Goal: Navigation & Orientation: Find specific page/section

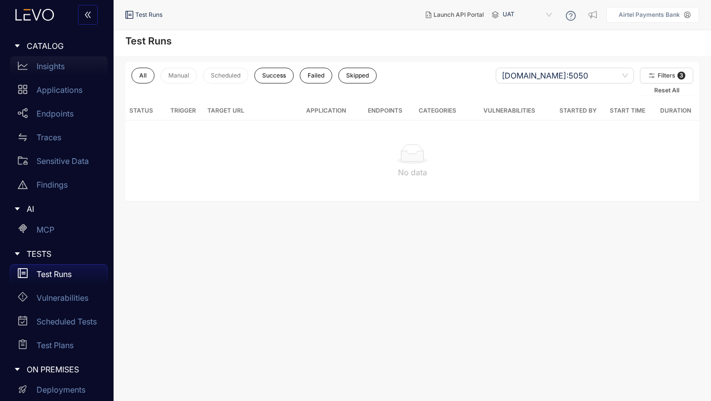
click at [49, 67] on p "Insights" at bounding box center [51, 66] width 28 height 9
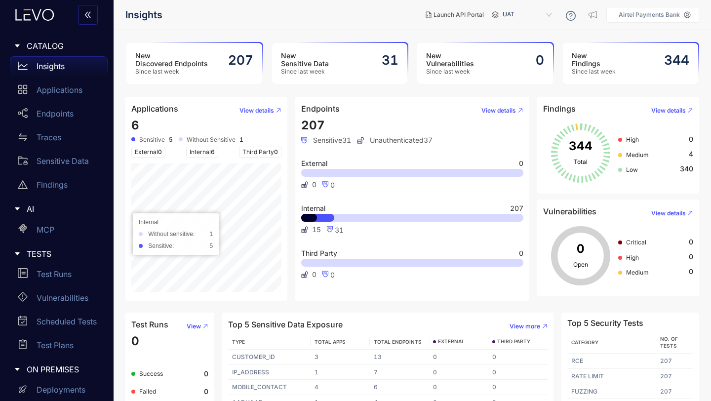
scroll to position [35, 0]
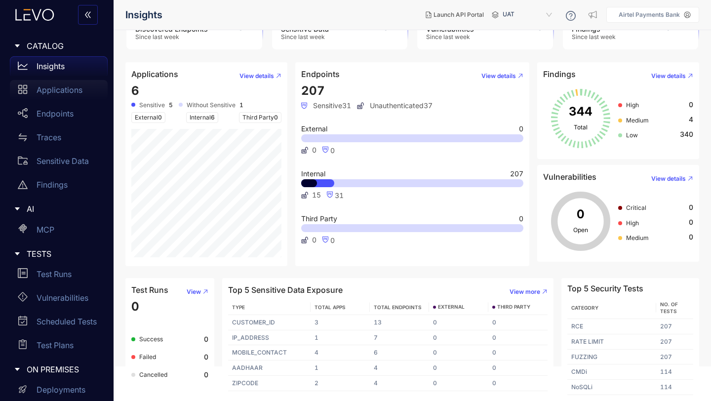
click at [67, 89] on p "Applications" at bounding box center [60, 89] width 46 height 9
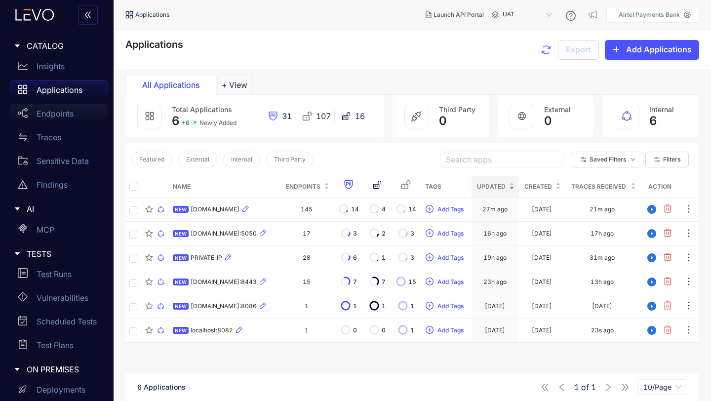
click at [49, 115] on p "Endpoints" at bounding box center [55, 113] width 37 height 9
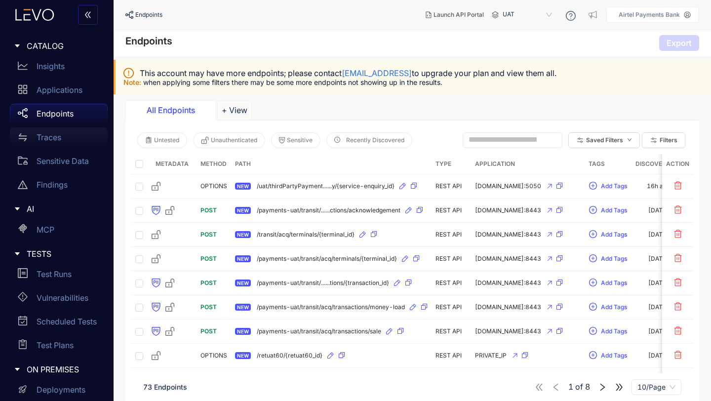
click at [48, 136] on p "Traces" at bounding box center [49, 137] width 25 height 9
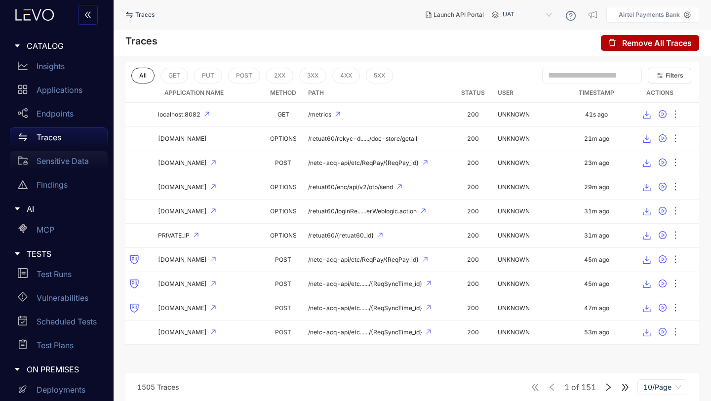
click at [56, 160] on p "Sensitive Data" at bounding box center [63, 161] width 52 height 9
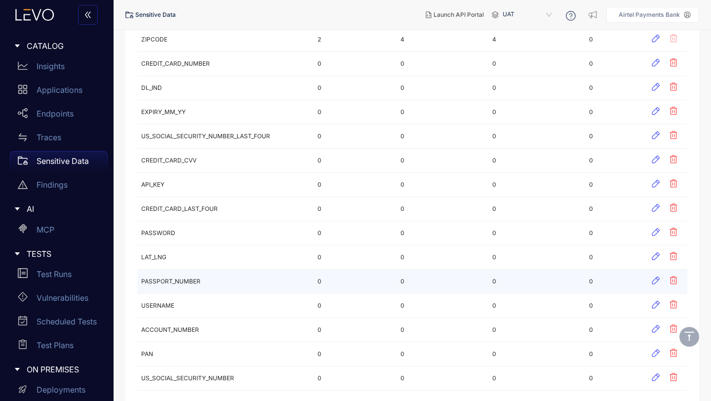
scroll to position [334, 0]
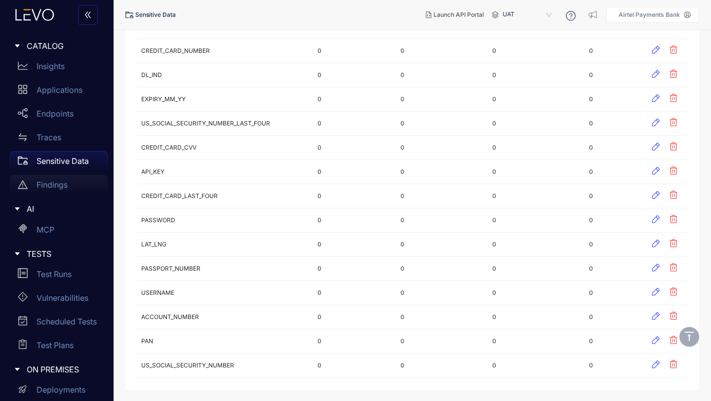
click at [52, 186] on p "Findings" at bounding box center [52, 184] width 31 height 9
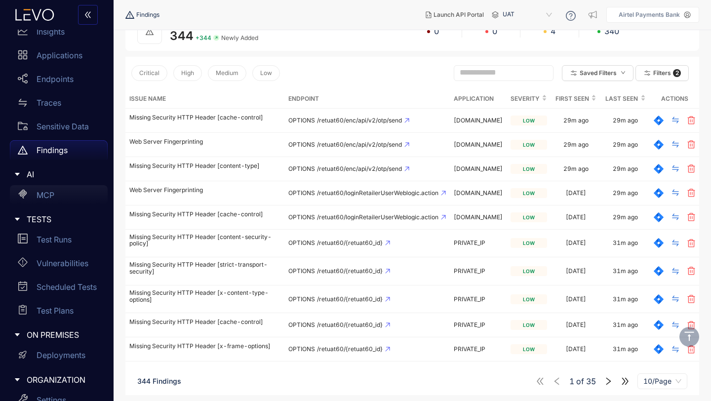
scroll to position [124, 0]
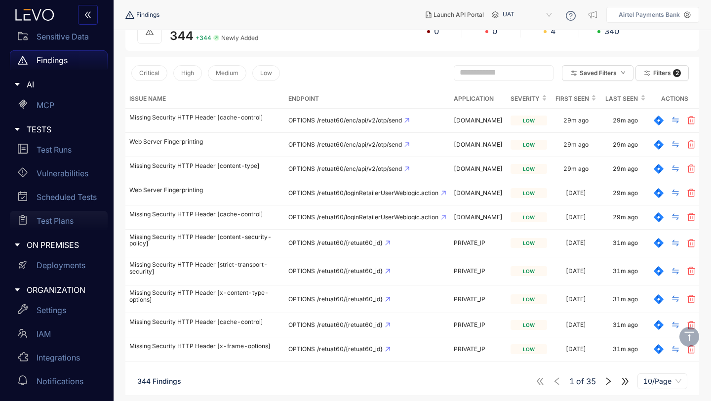
click at [50, 221] on p "Test Plans" at bounding box center [55, 220] width 37 height 9
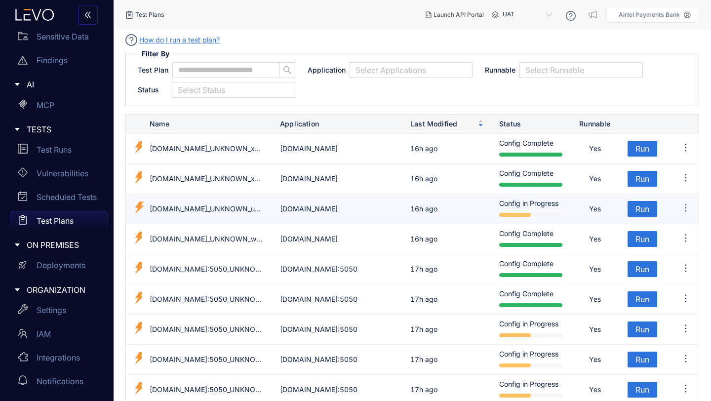
scroll to position [66, 0]
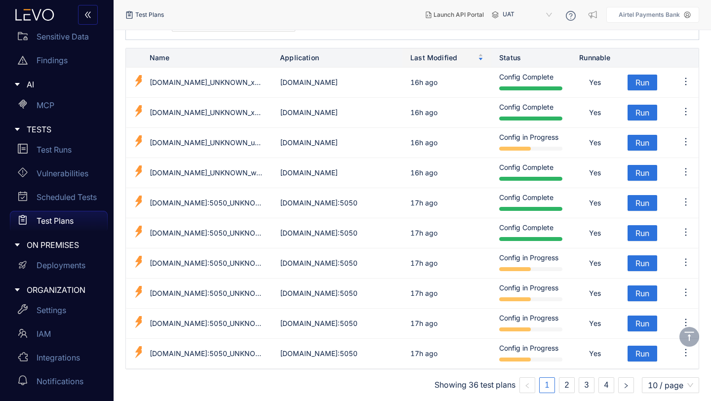
click at [345, 13] on nav "Test Plans" at bounding box center [271, 15] width 292 height 18
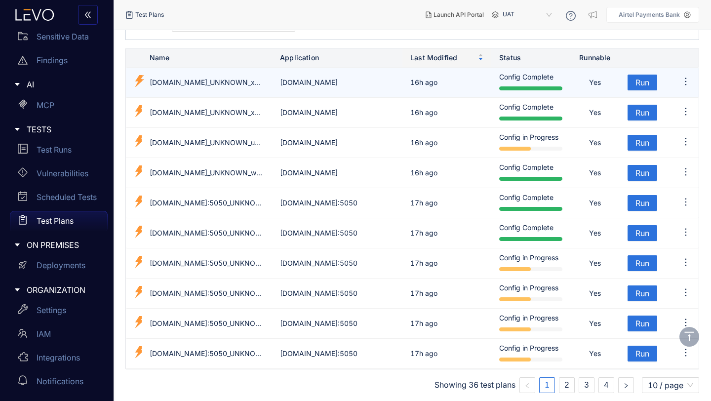
click at [201, 82] on td "[DOMAIN_NAME]_UNKNOWN_xqzhoud" at bounding box center [207, 83] width 130 height 30
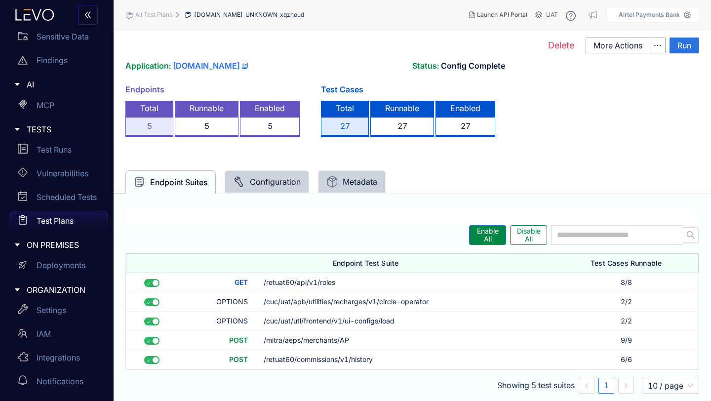
scroll to position [18, 0]
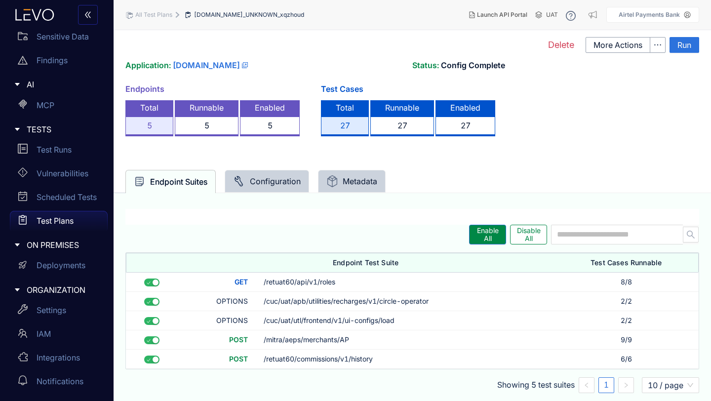
click at [265, 179] on div "Configuration" at bounding box center [267, 181] width 68 height 12
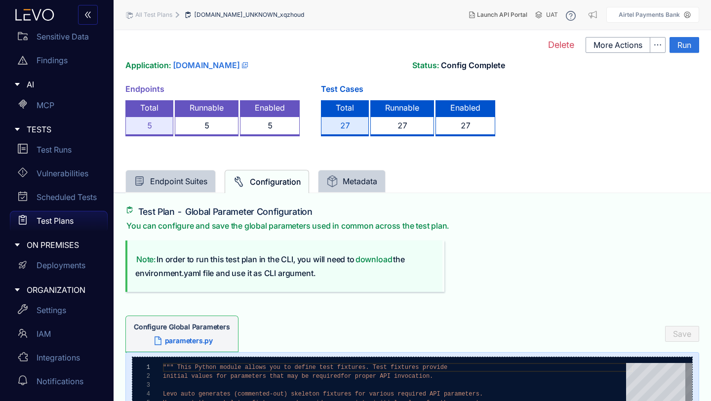
click at [369, 182] on div "Metadata" at bounding box center [352, 181] width 51 height 12
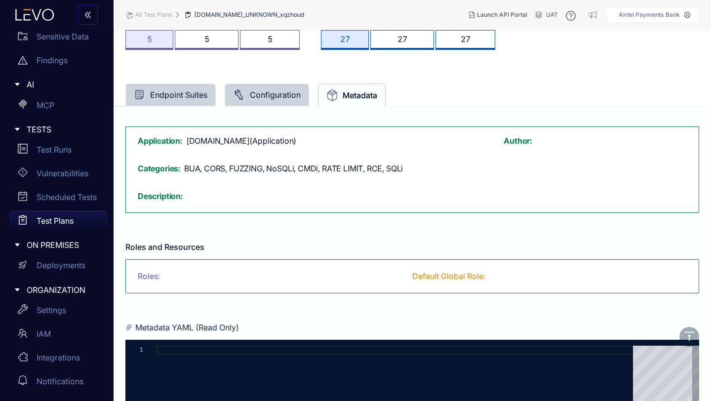
scroll to position [228, 0]
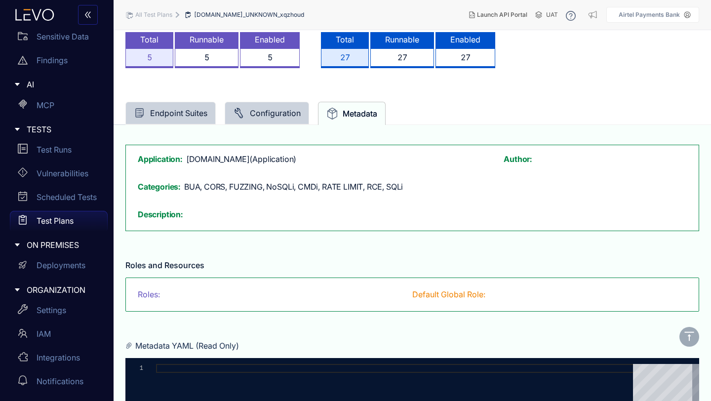
click at [160, 116] on div "Endpoint Suites" at bounding box center [171, 113] width 74 height 12
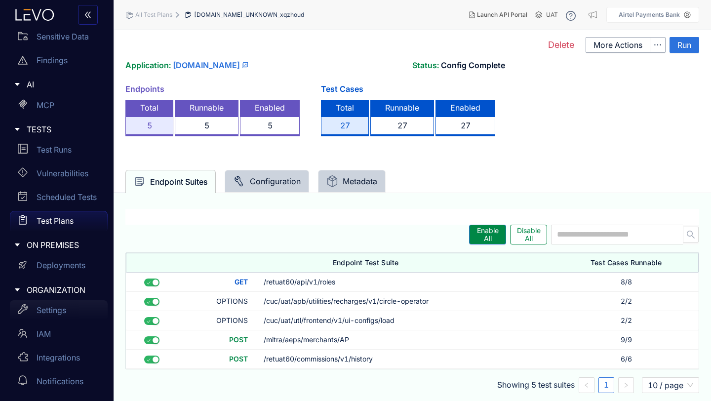
scroll to position [92, 0]
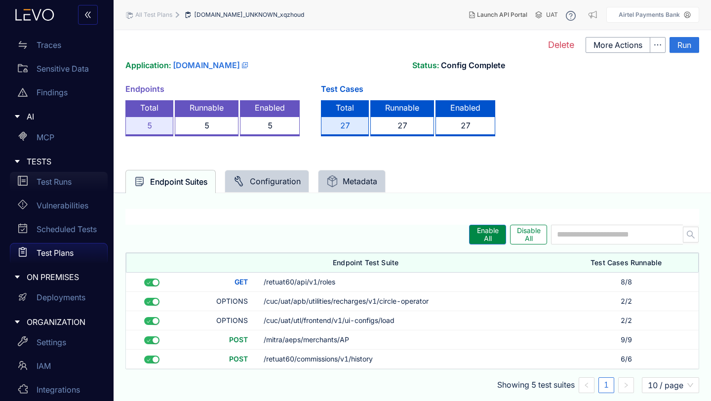
click at [55, 185] on p "Test Runs" at bounding box center [54, 181] width 35 height 9
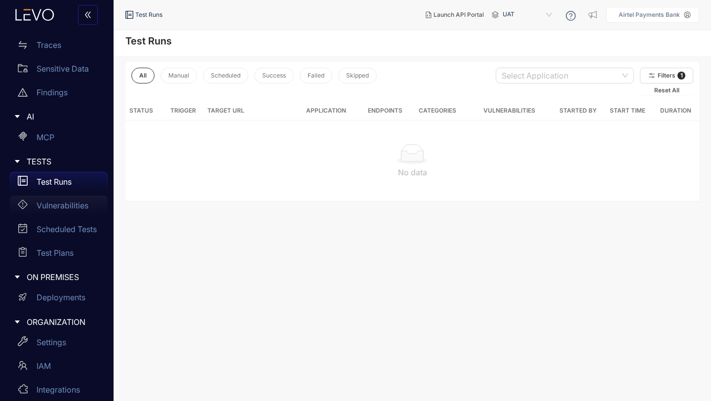
click at [51, 210] on div "Vulnerabilities" at bounding box center [59, 206] width 98 height 20
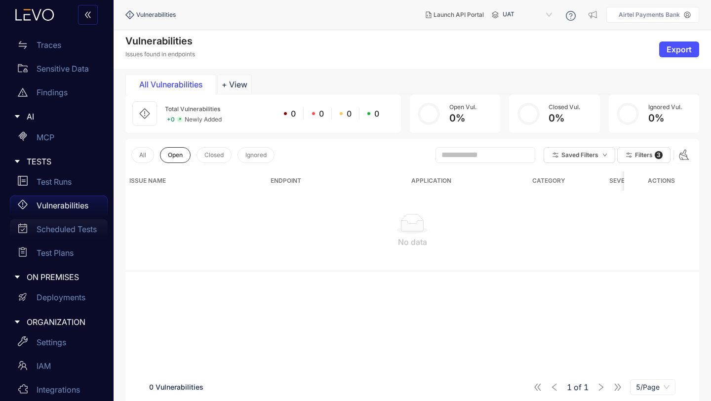
click at [55, 227] on p "Scheduled Tests" at bounding box center [67, 229] width 60 height 9
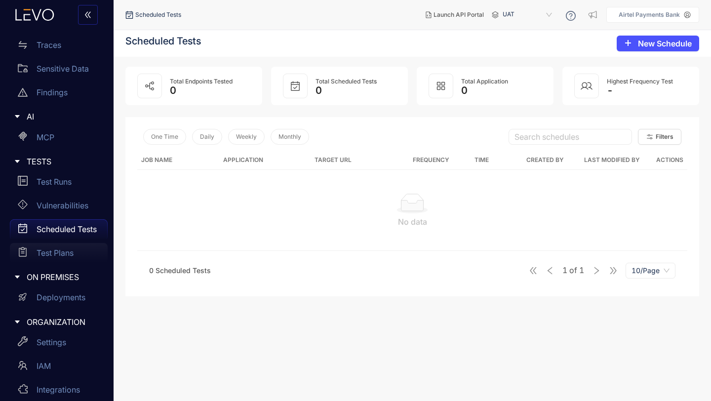
click at [58, 251] on p "Test Plans" at bounding box center [55, 253] width 37 height 9
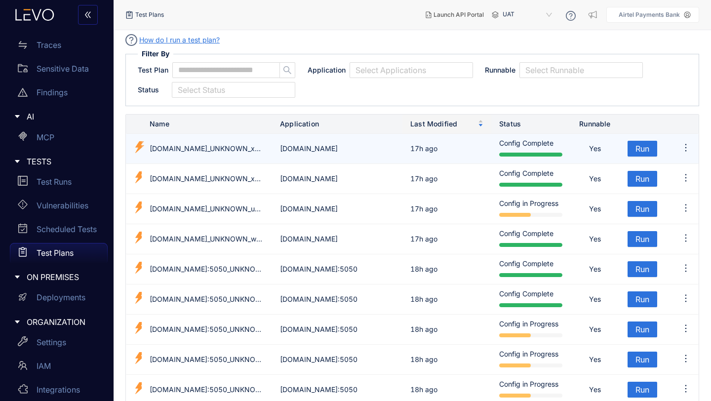
click at [223, 148] on td "[DOMAIN_NAME]_UNKNOWN_xqzhoud" at bounding box center [207, 149] width 130 height 30
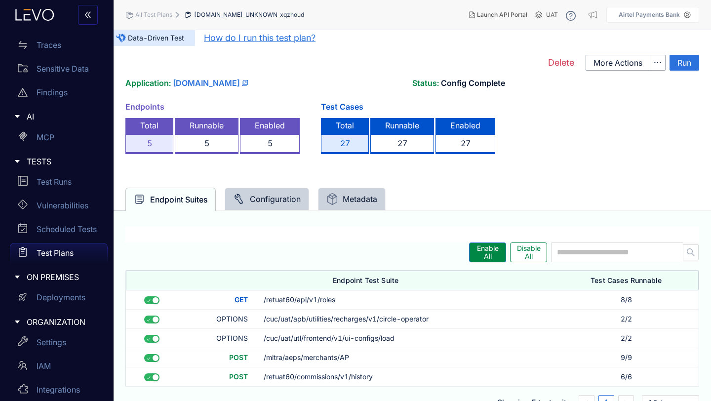
scroll to position [18, 0]
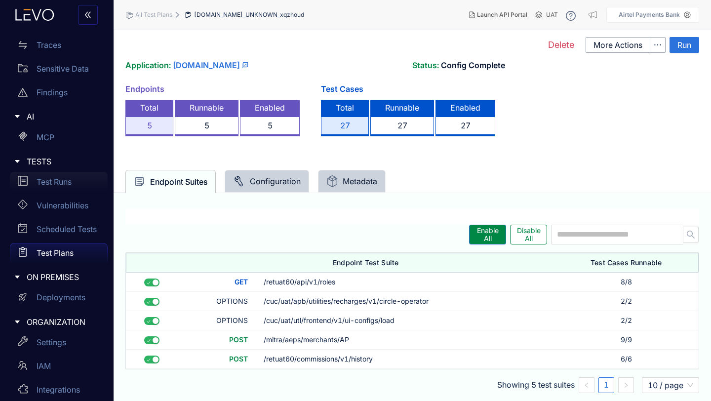
click at [55, 184] on p "Test Runs" at bounding box center [54, 181] width 35 height 9
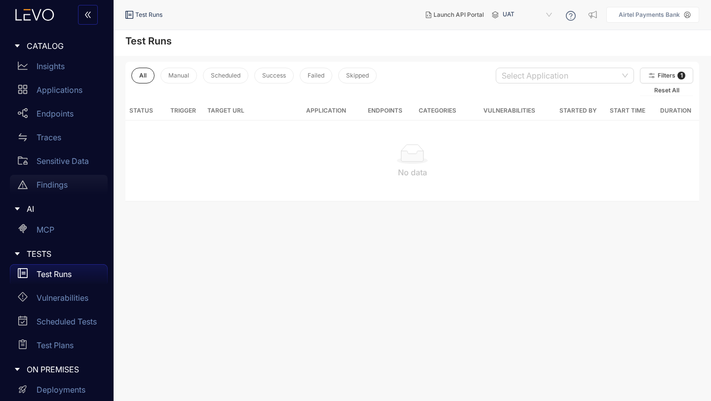
click at [63, 183] on p "Findings" at bounding box center [52, 184] width 31 height 9
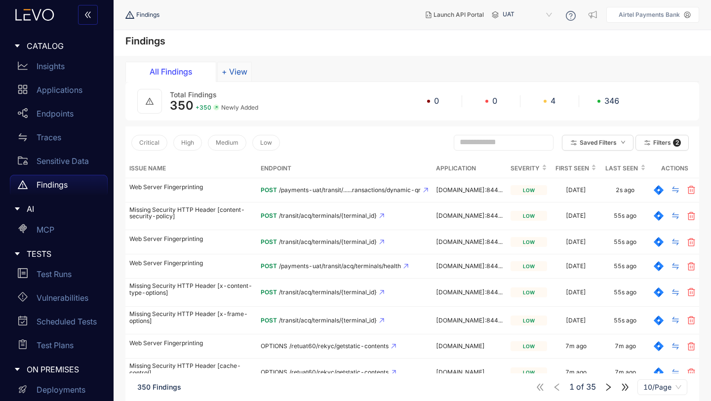
click at [242, 71] on button "+ View" at bounding box center [234, 72] width 35 height 20
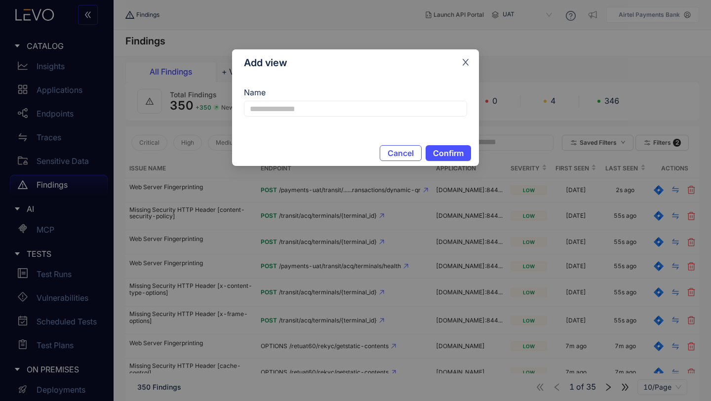
click at [462, 64] on icon "close" at bounding box center [465, 62] width 9 height 9
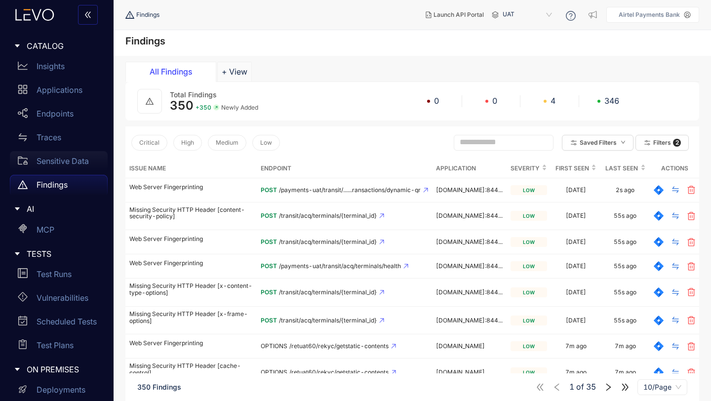
click at [64, 160] on p "Sensitive Data" at bounding box center [63, 161] width 52 height 9
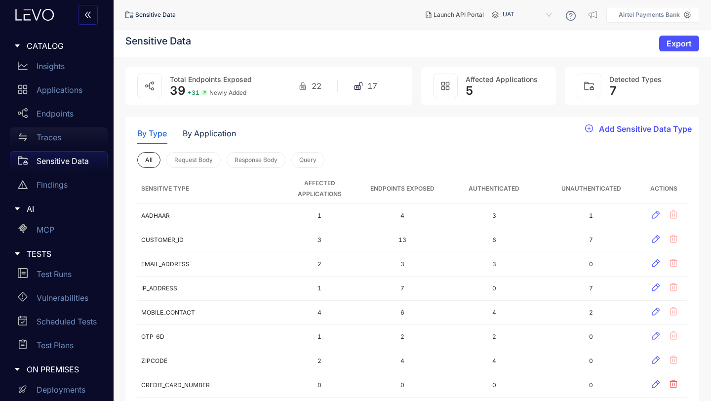
click at [49, 134] on p "Traces" at bounding box center [49, 137] width 25 height 9
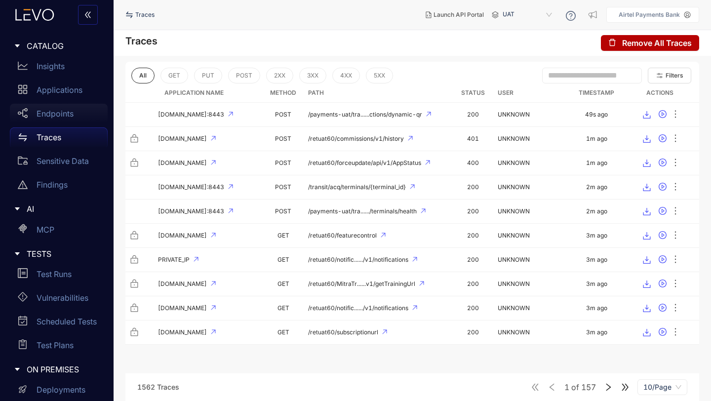
click at [51, 116] on p "Endpoints" at bounding box center [55, 113] width 37 height 9
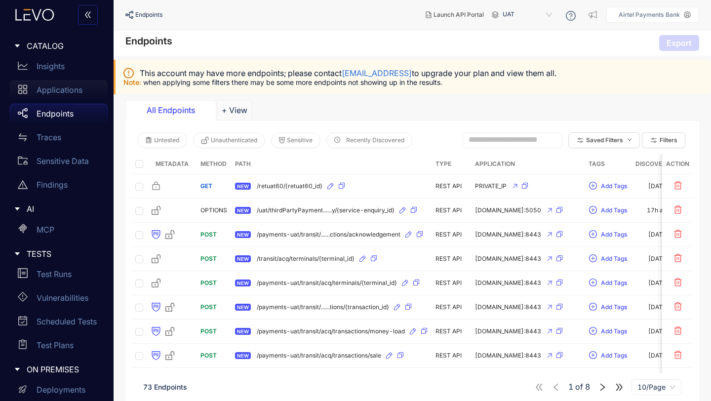
click at [50, 90] on p "Applications" at bounding box center [60, 89] width 46 height 9
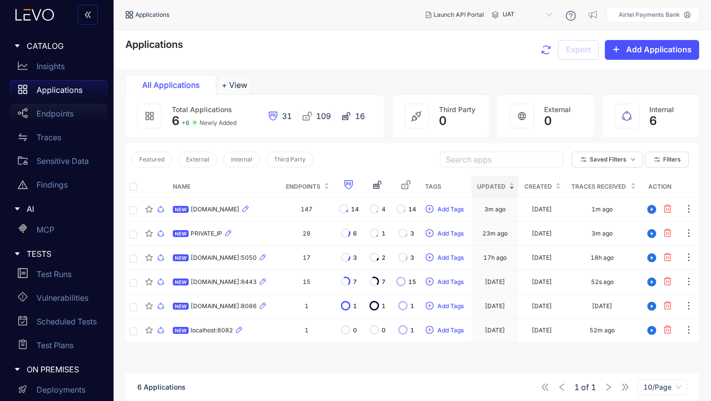
click at [55, 111] on p "Endpoints" at bounding box center [55, 113] width 37 height 9
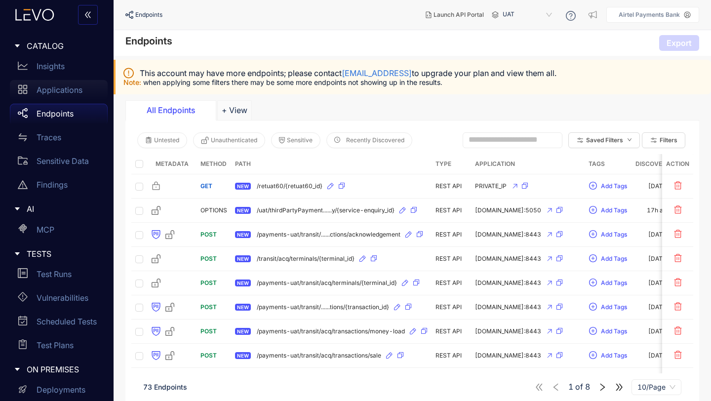
click at [56, 90] on p "Applications" at bounding box center [60, 89] width 46 height 9
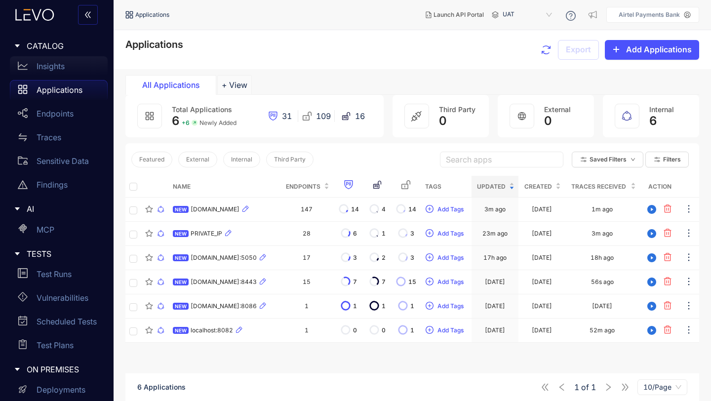
click at [51, 63] on p "Insights" at bounding box center [51, 66] width 28 height 9
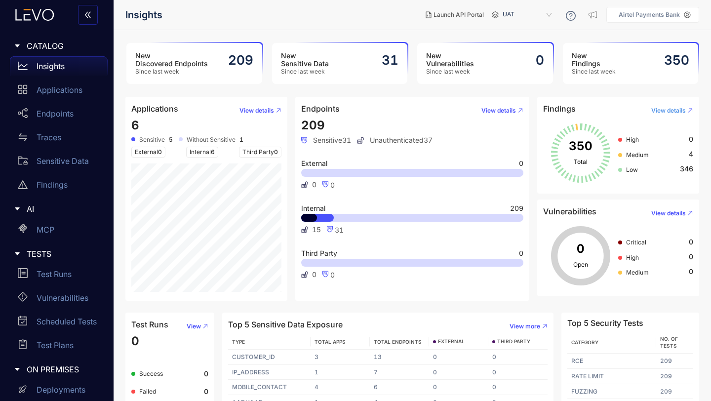
click at [662, 111] on span "View details" at bounding box center [669, 110] width 35 height 7
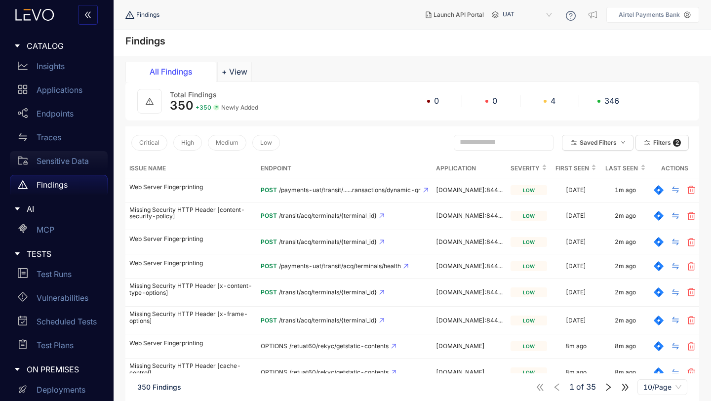
click at [54, 158] on p "Sensitive Data" at bounding box center [63, 161] width 52 height 9
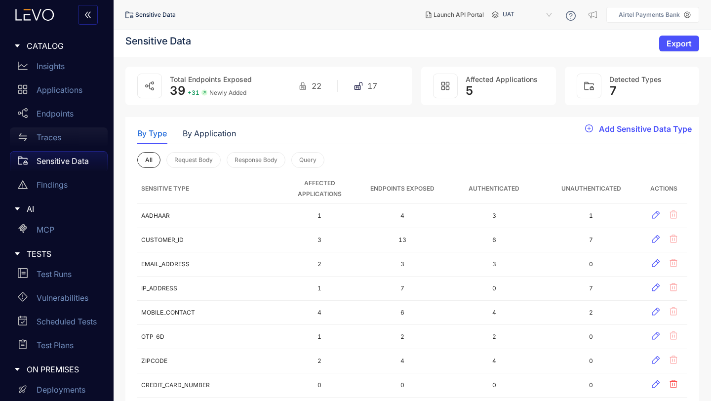
click at [52, 139] on p "Traces" at bounding box center [49, 137] width 25 height 9
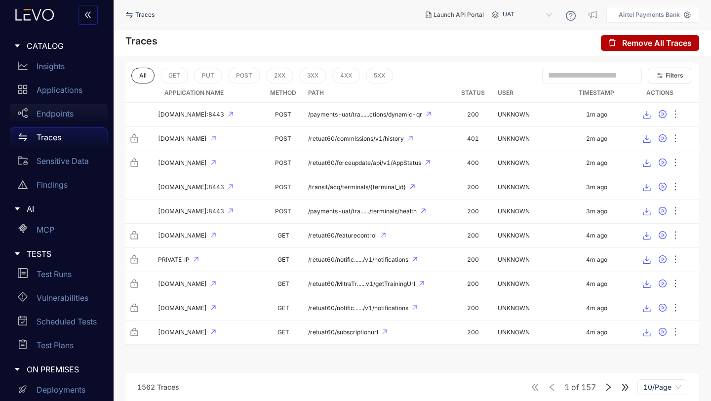
click at [54, 113] on p "Endpoints" at bounding box center [55, 113] width 37 height 9
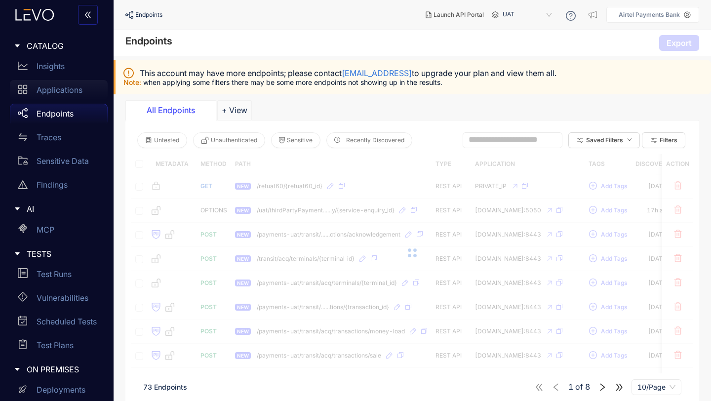
click at [56, 90] on p "Applications" at bounding box center [60, 89] width 46 height 9
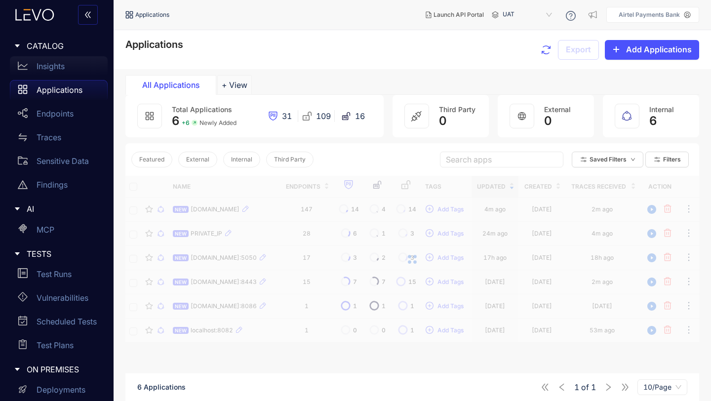
click at [52, 69] on p "Insights" at bounding box center [51, 66] width 28 height 9
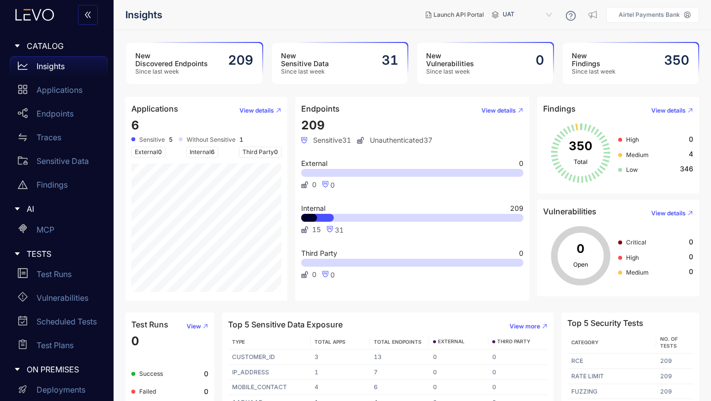
click at [334, 63] on div "New Sensitive Data Since last week 31" at bounding box center [340, 63] width 136 height 41
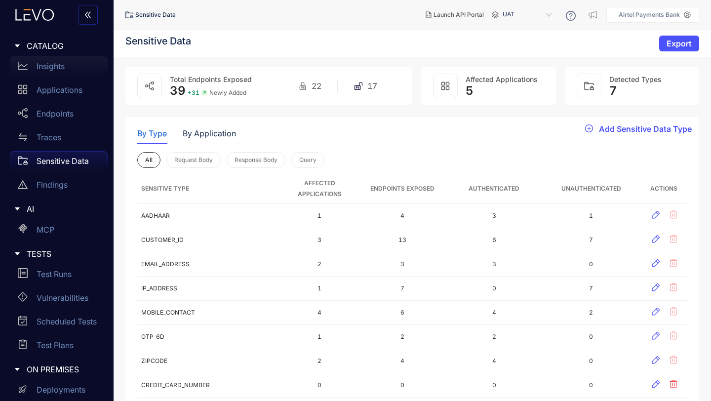
click at [54, 69] on p "Insights" at bounding box center [51, 66] width 28 height 9
